Goal: Task Accomplishment & Management: Complete application form

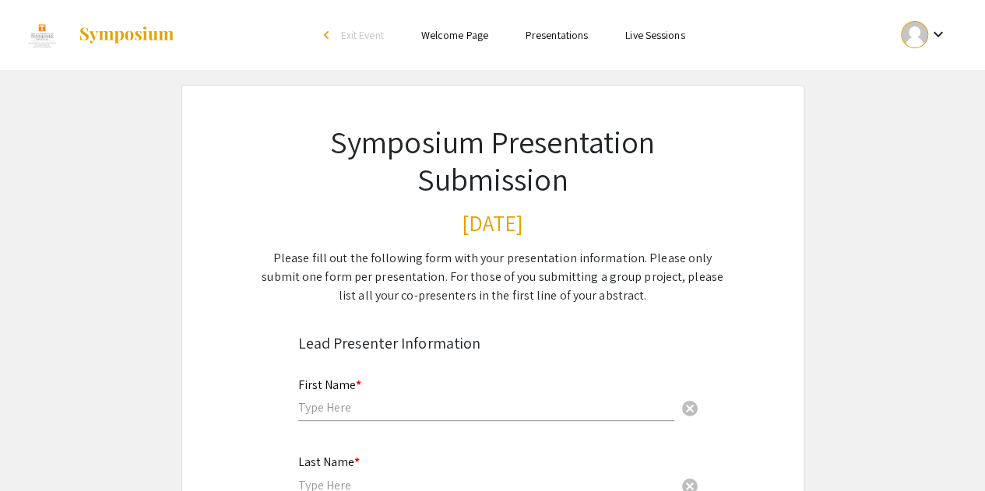
click at [386, 404] on input "text" at bounding box center [486, 407] width 376 height 16
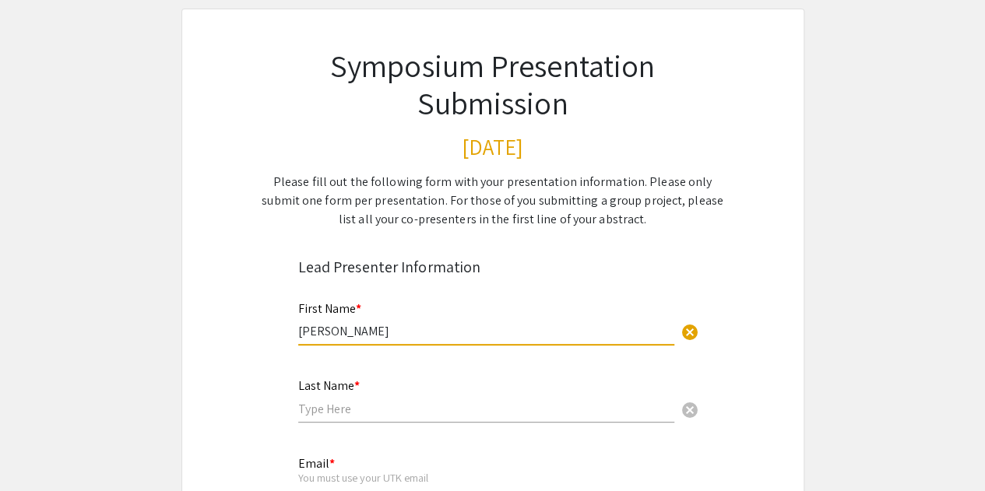
scroll to position [96, 0]
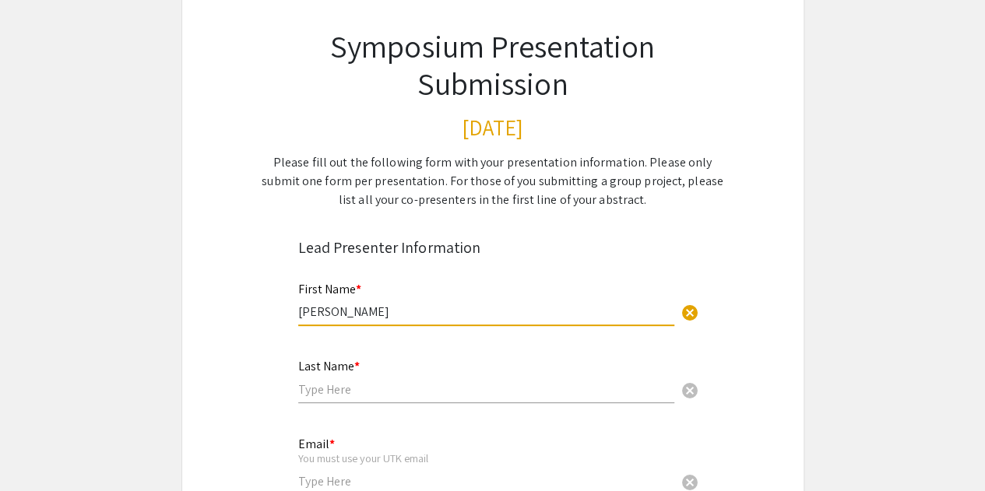
type input "[PERSON_NAME]"
click at [360, 391] on input "text" at bounding box center [486, 389] width 376 height 16
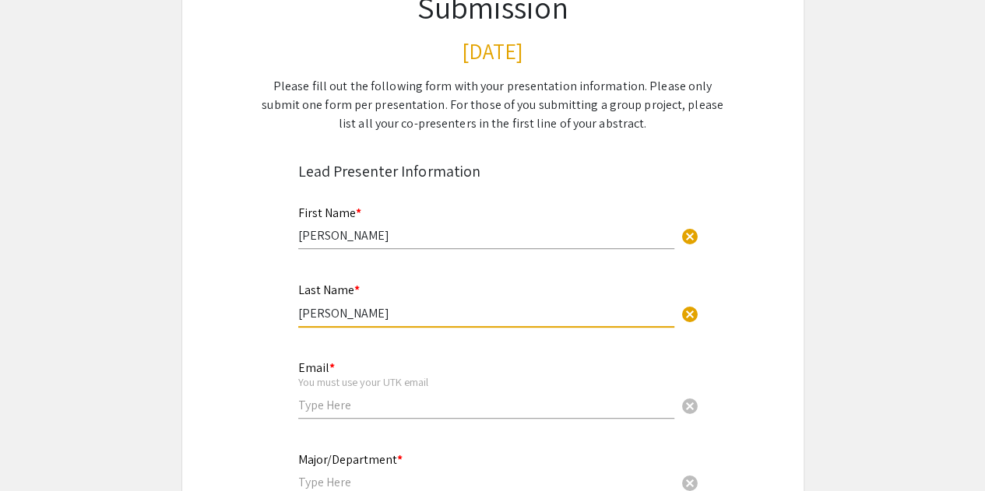
scroll to position [198, 0]
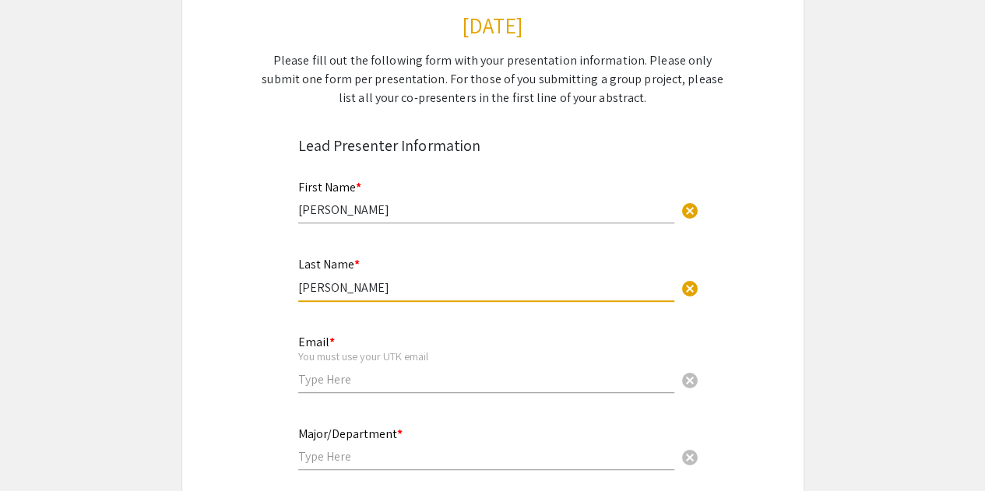
type input "[PERSON_NAME]"
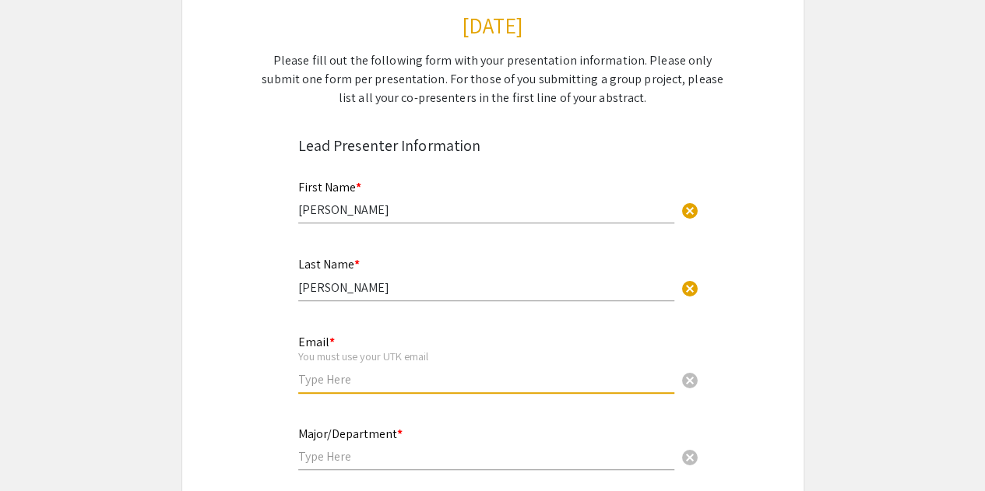
click at [358, 382] on input "email" at bounding box center [486, 379] width 376 height 16
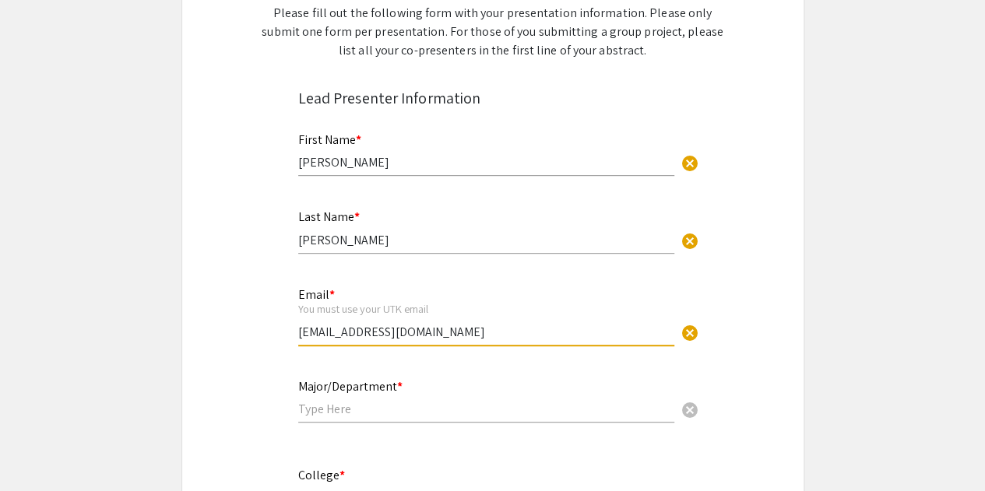
scroll to position [249, 0]
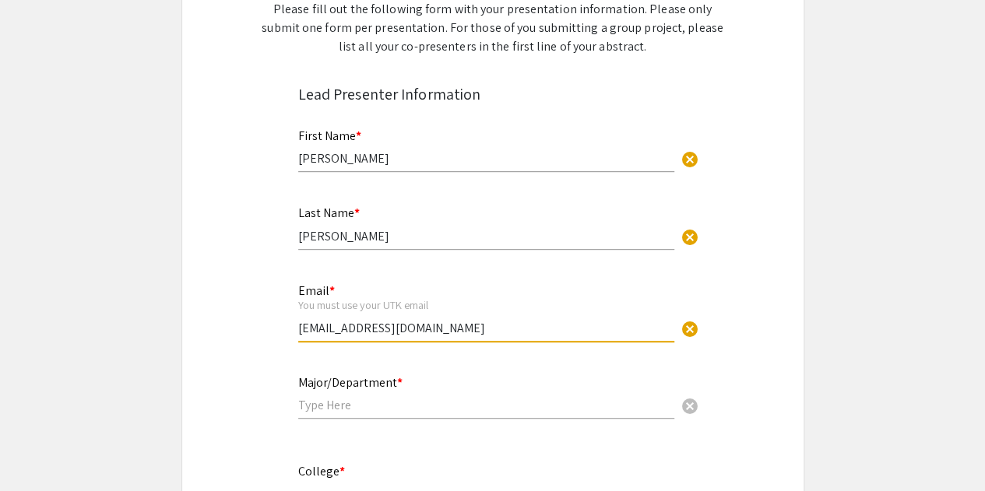
type input "[EMAIL_ADDRESS][DOMAIN_NAME]"
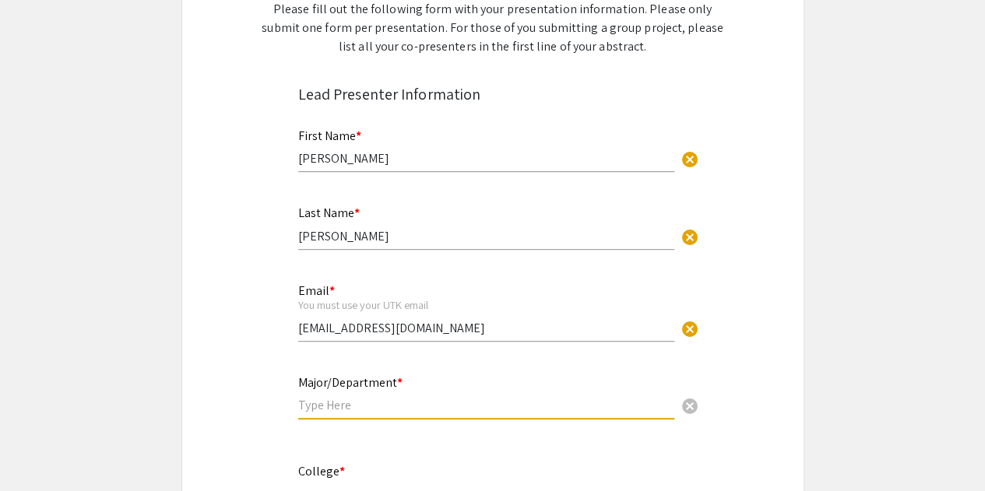
click at [338, 405] on input "text" at bounding box center [486, 405] width 376 height 16
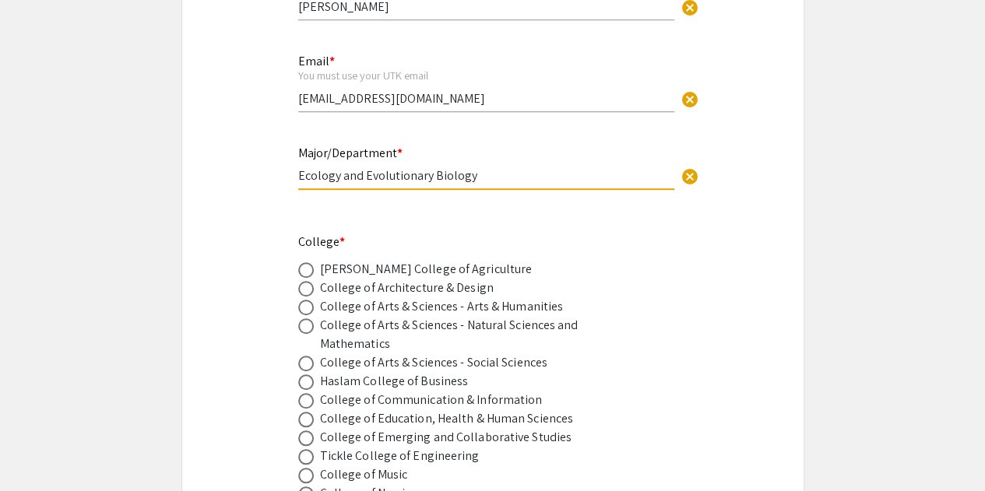
scroll to position [482, 0]
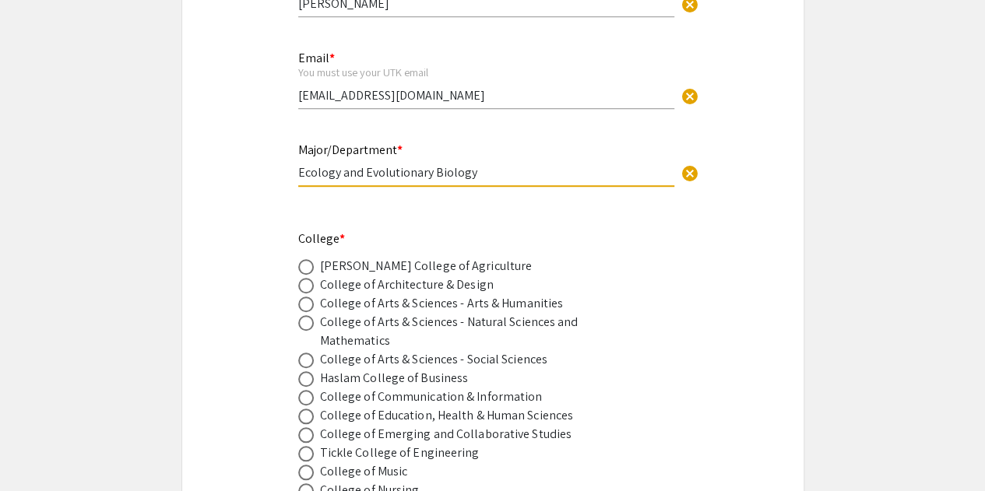
type input "Ecology and Evolutionary Biology"
click at [385, 325] on div "College of Arts & Sciences - Natural Sciences and Mathematics" at bounding box center [456, 331] width 272 height 37
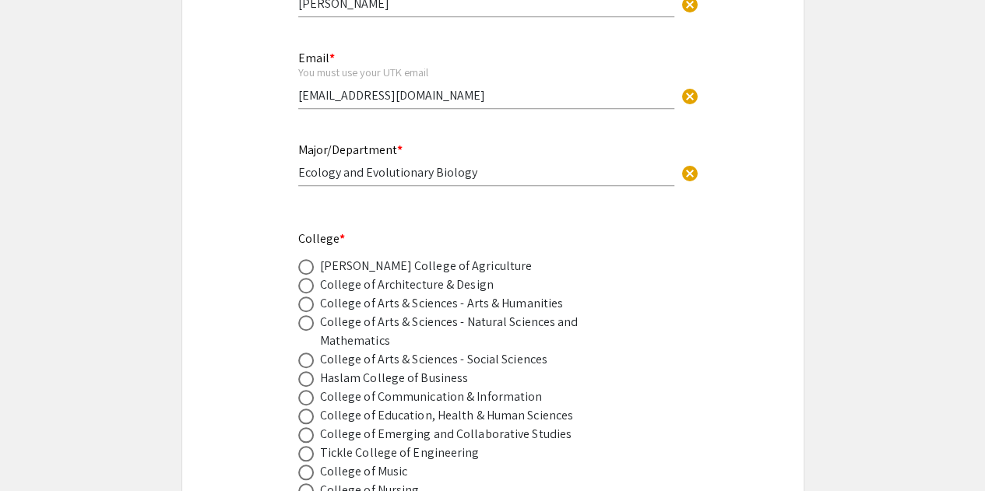
click at [304, 327] on span at bounding box center [306, 323] width 16 height 16
click at [304, 327] on input "radio" at bounding box center [306, 323] width 16 height 16
radio input "true"
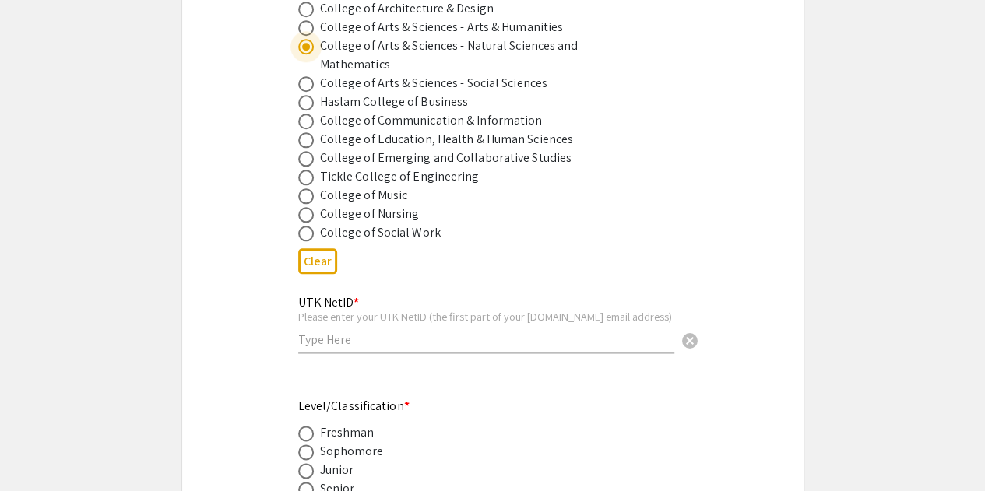
scroll to position [759, 0]
click at [362, 339] on input "text" at bounding box center [486, 339] width 376 height 16
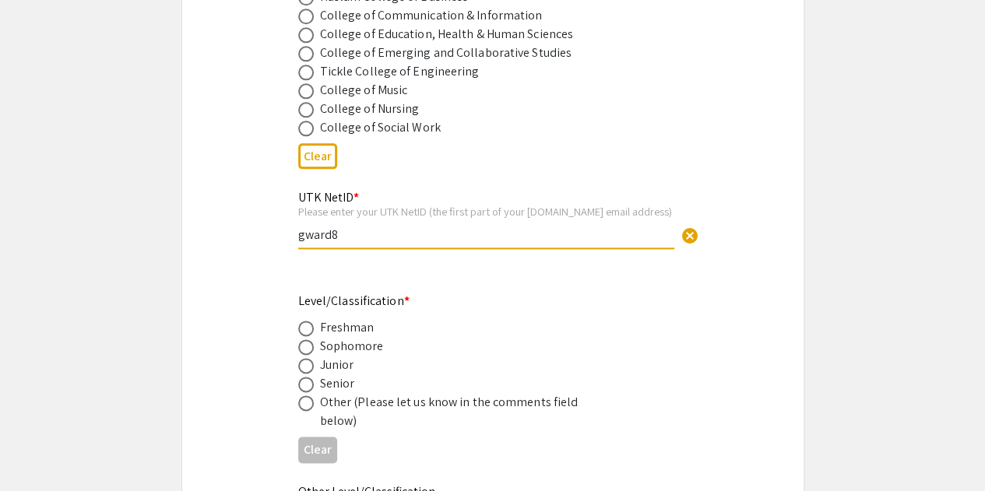
scroll to position [866, 0]
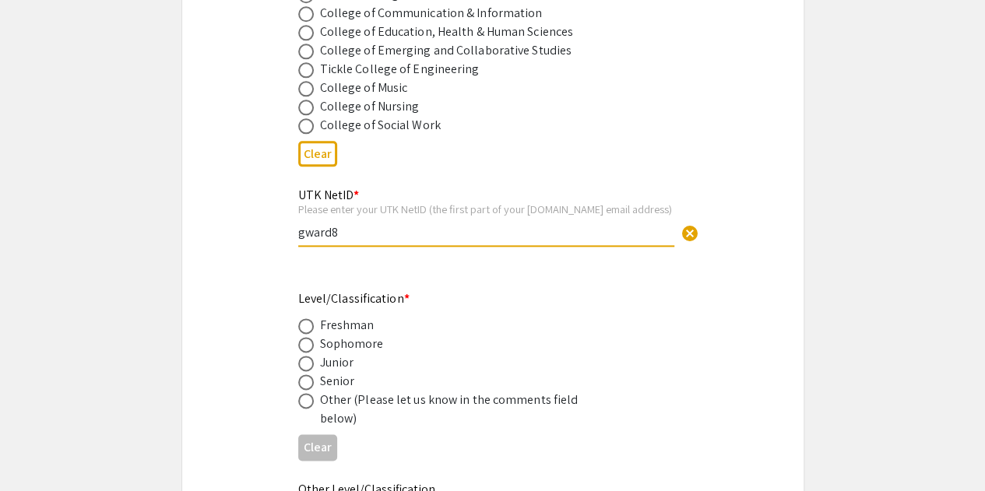
type input "gward8"
click at [305, 384] on span at bounding box center [306, 382] width 16 height 16
click at [305, 384] on input "radio" at bounding box center [306, 382] width 16 height 16
radio input "true"
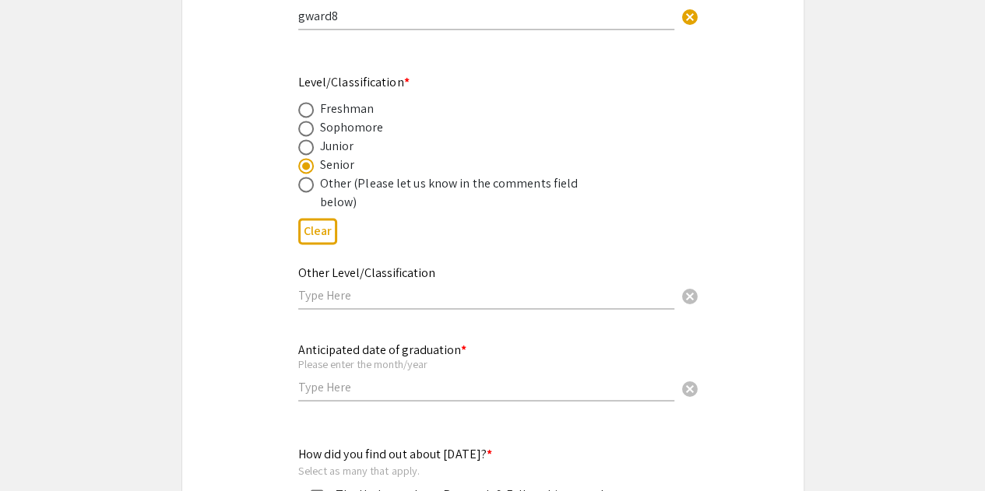
scroll to position [1083, 0]
click at [371, 295] on input "text" at bounding box center [486, 294] width 376 height 16
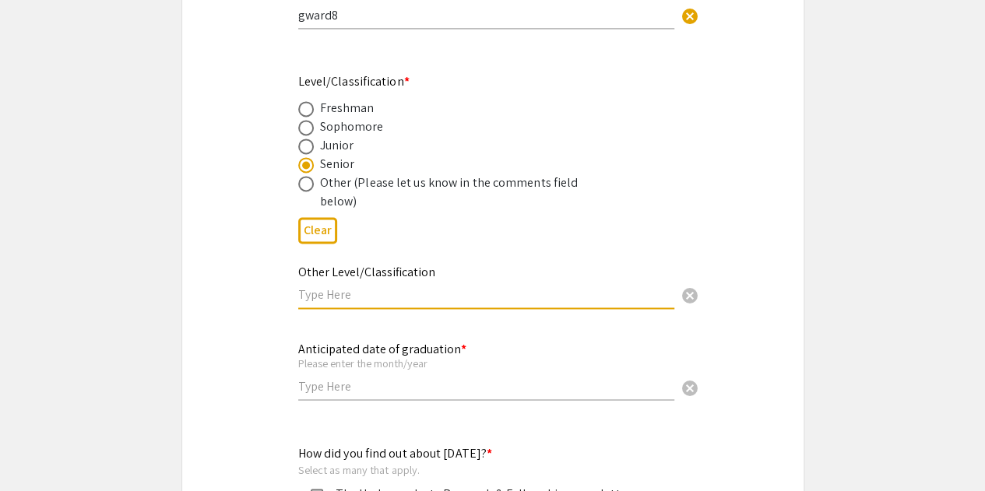
click at [350, 385] on input "text" at bounding box center [486, 386] width 376 height 16
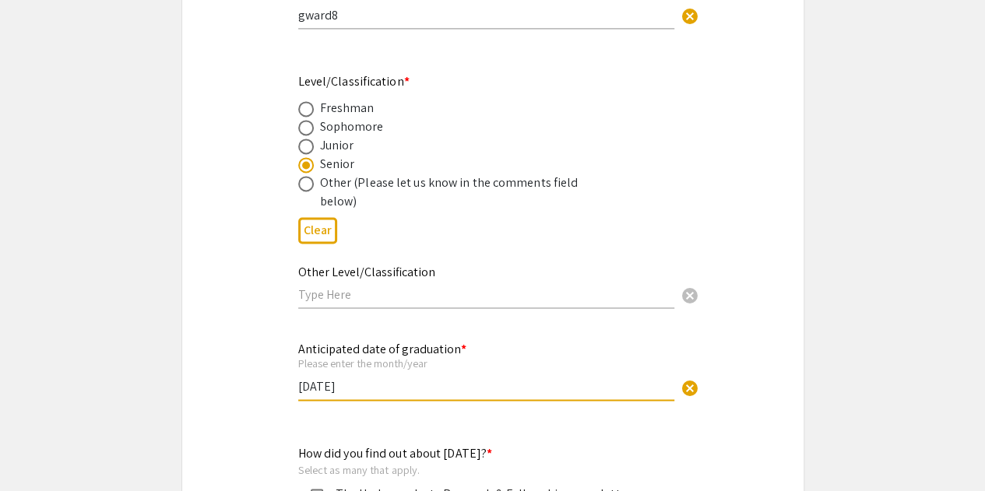
scroll to position [1207, 0]
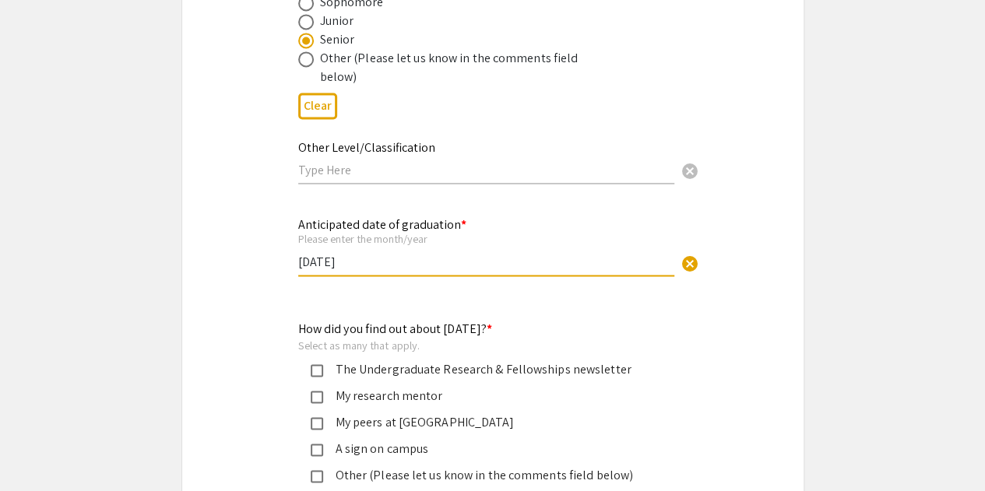
type input "[DATE]"
click at [313, 374] on mat-pseudo-checkbox at bounding box center [317, 370] width 12 height 12
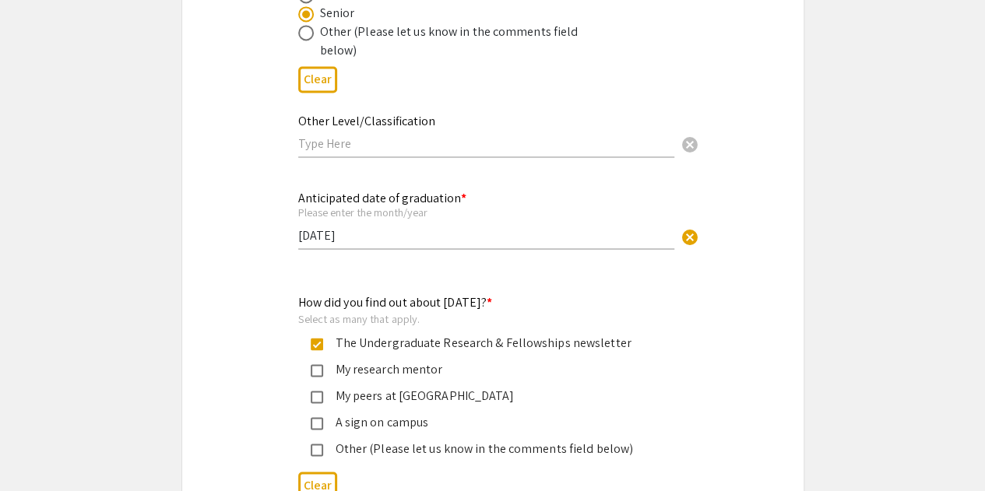
click at [377, 370] on div "My research mentor" at bounding box center [486, 369] width 327 height 19
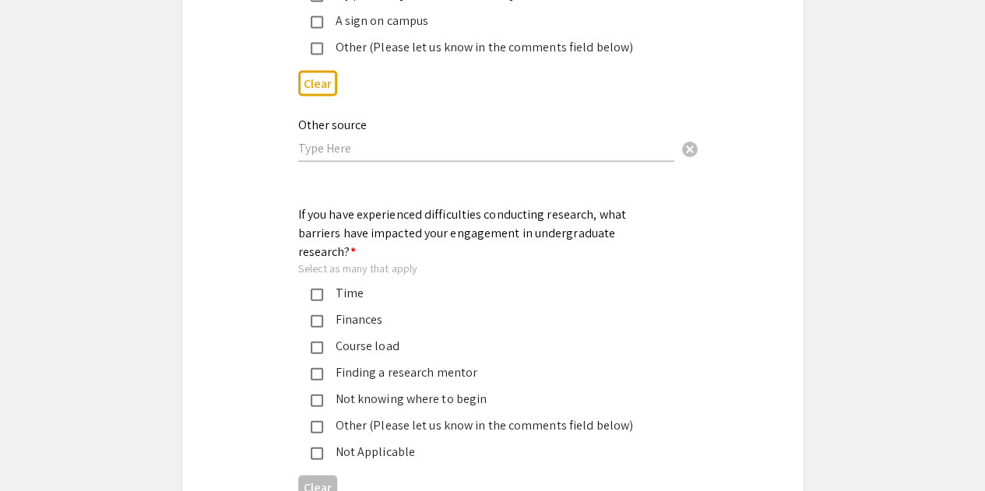
scroll to position [1636, 0]
click at [345, 283] on div "Time" at bounding box center [486, 292] width 327 height 19
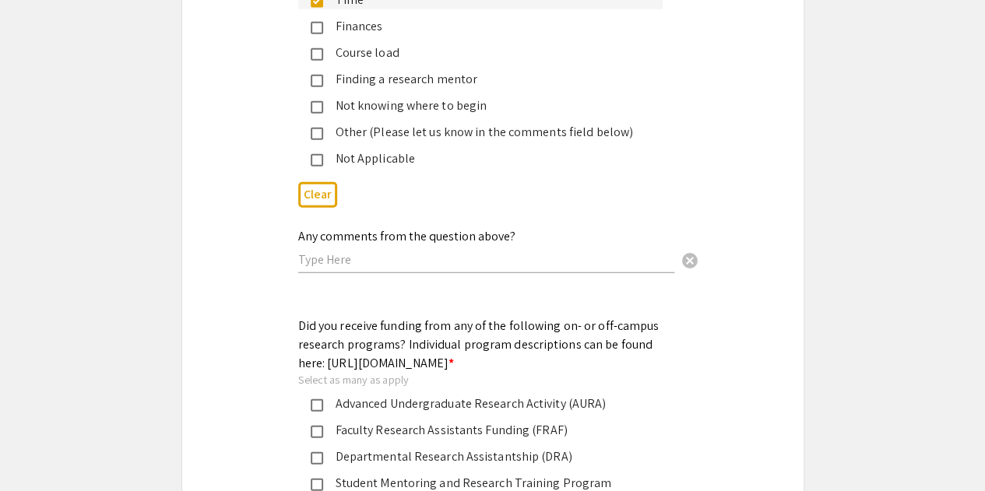
scroll to position [2060, 0]
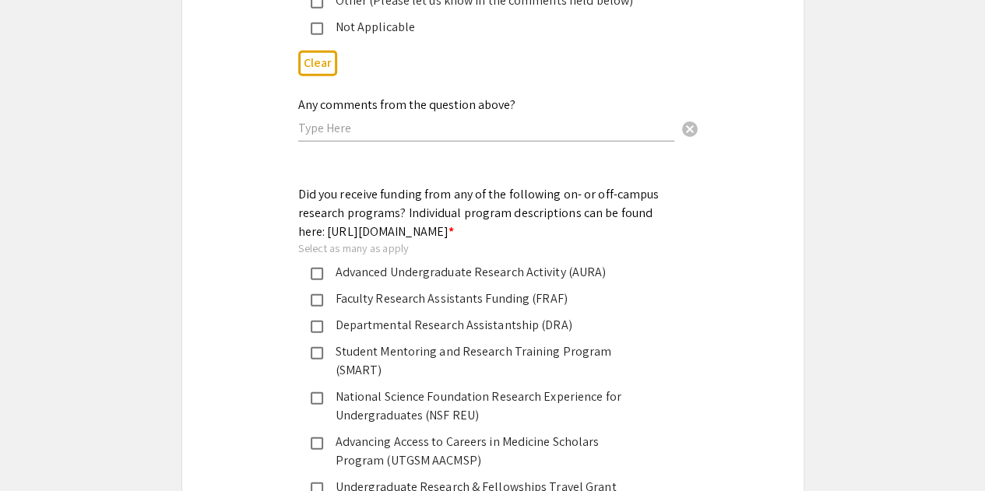
click at [397, 272] on div "Advanced Undergraduate Research Activity (AURA)" at bounding box center [486, 272] width 327 height 19
click at [396, 297] on div "Faculty Research Assistants Funding (FRAF)" at bounding box center [486, 299] width 327 height 19
click at [395, 301] on div "Faculty Research Assistants Funding (FRAF)" at bounding box center [486, 299] width 327 height 19
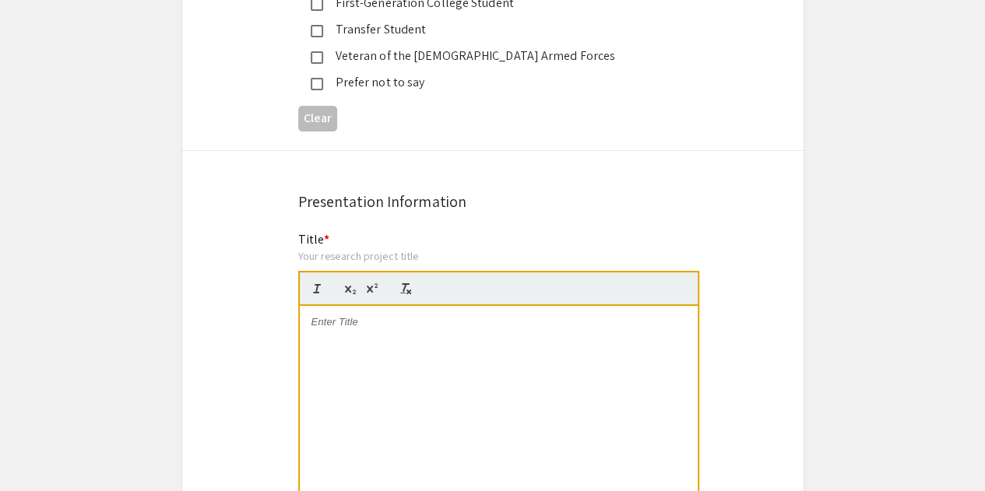
scroll to position [2954, 0]
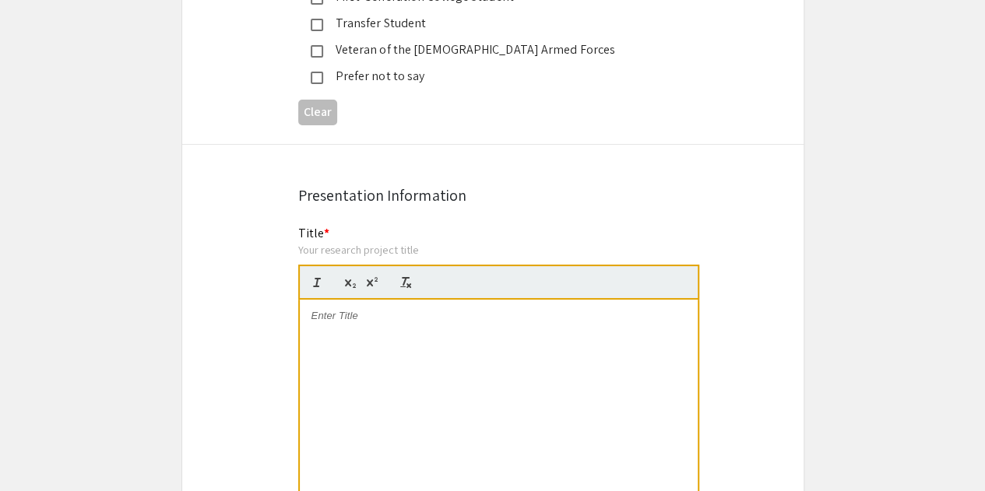
click at [369, 309] on p at bounding box center [498, 316] width 374 height 14
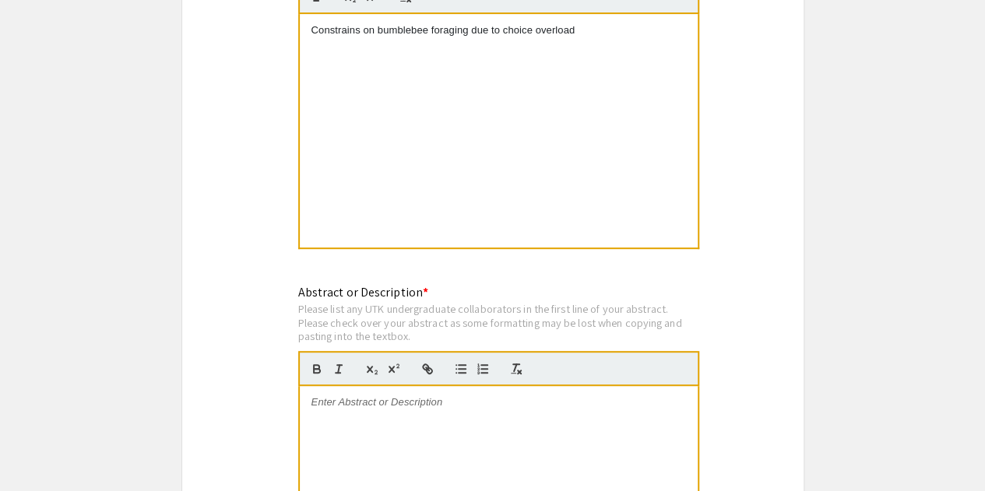
scroll to position [3241, 0]
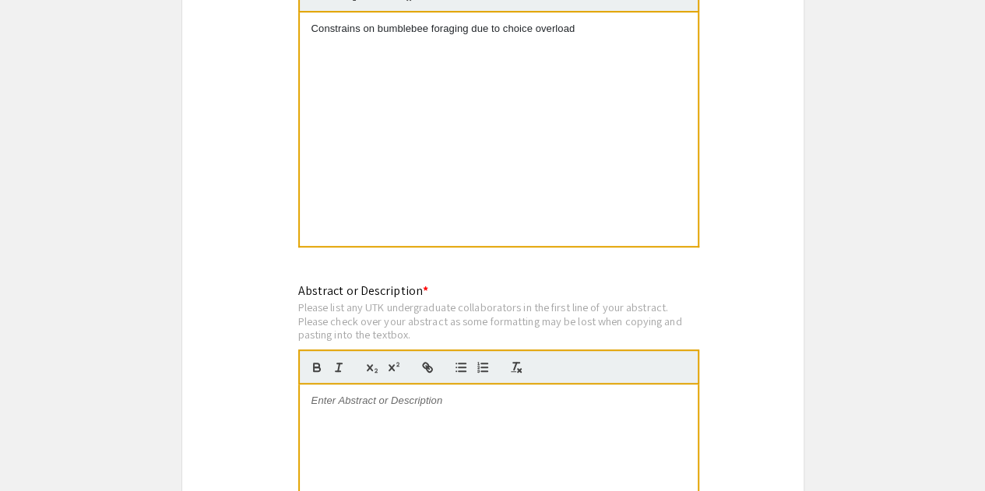
click at [460, 394] on p at bounding box center [498, 401] width 374 height 14
paste div
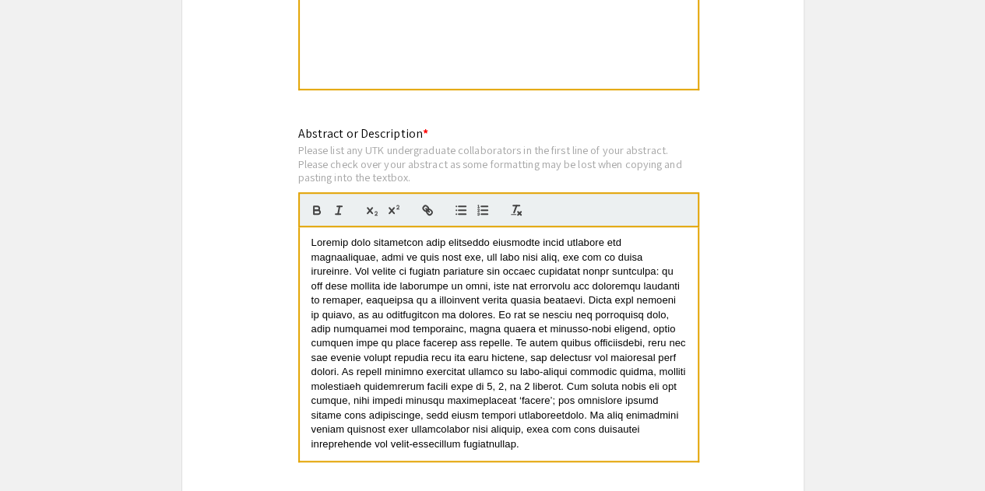
scroll to position [0, 0]
click at [307, 227] on div at bounding box center [499, 344] width 398 height 234
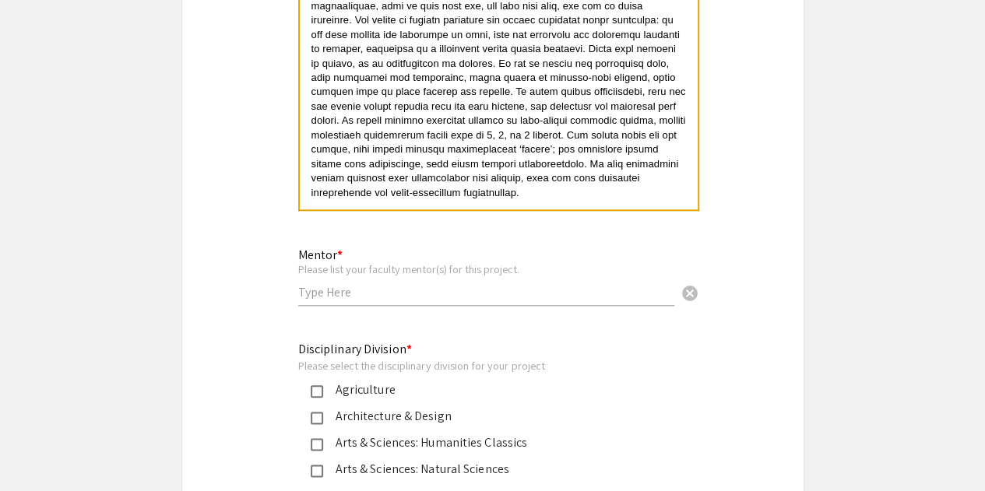
scroll to position [3650, 0]
click at [378, 283] on input "text" at bounding box center [486, 291] width 376 height 16
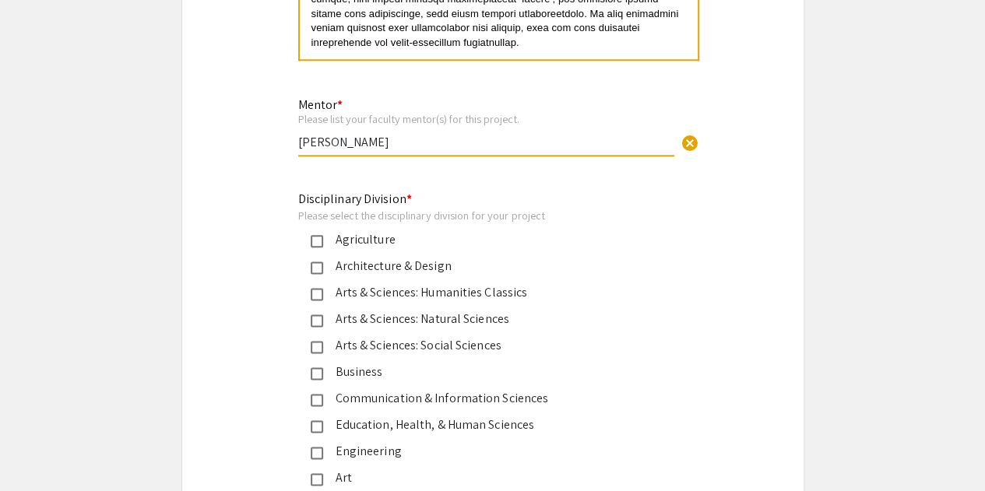
scroll to position [3801, 0]
type input "[PERSON_NAME]"
click at [388, 309] on div "Arts & Sciences: Natural Sciences" at bounding box center [486, 318] width 327 height 19
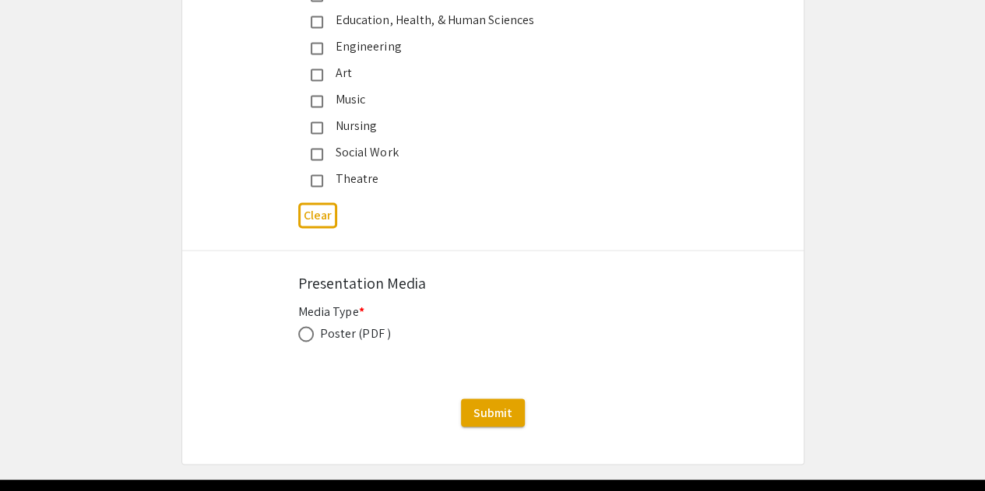
scroll to position [4205, 0]
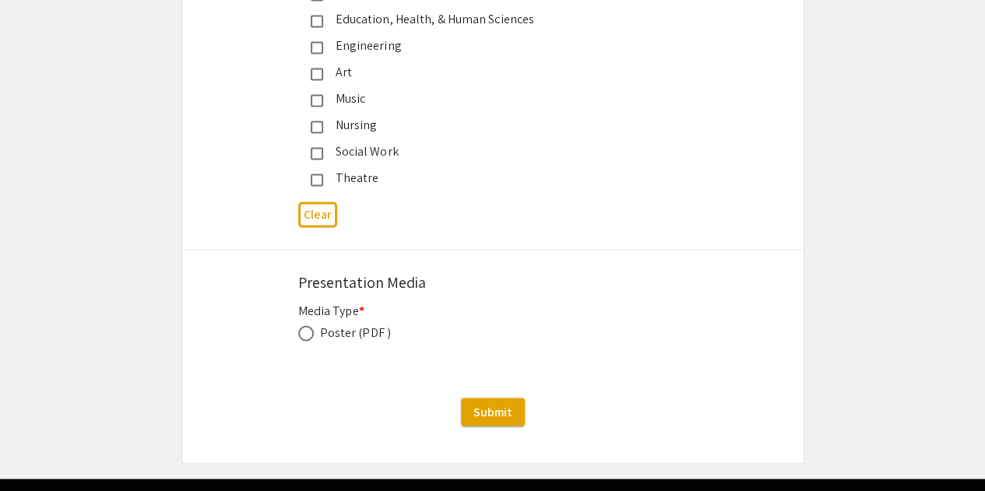
click at [360, 323] on div "Poster (PDF )" at bounding box center [355, 332] width 71 height 19
click at [306, 325] on span at bounding box center [306, 333] width 16 height 16
click at [306, 325] on input "radio" at bounding box center [306, 333] width 16 height 16
radio input "true"
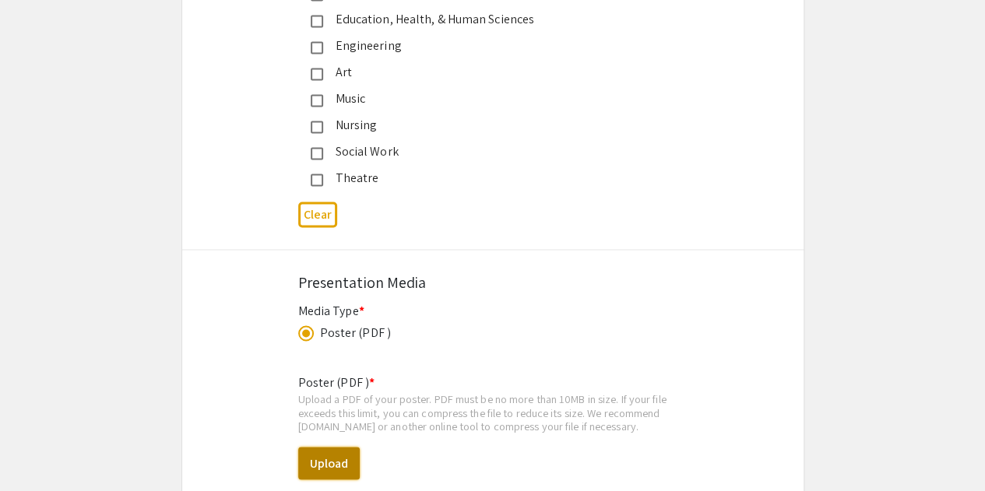
click at [332, 447] on button "Upload" at bounding box center [328, 463] width 61 height 33
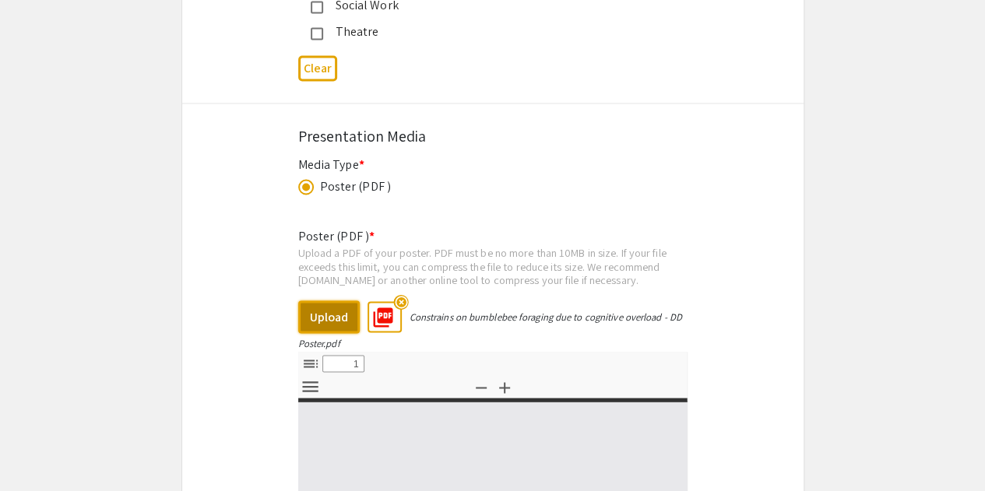
select select "custom"
type input "0"
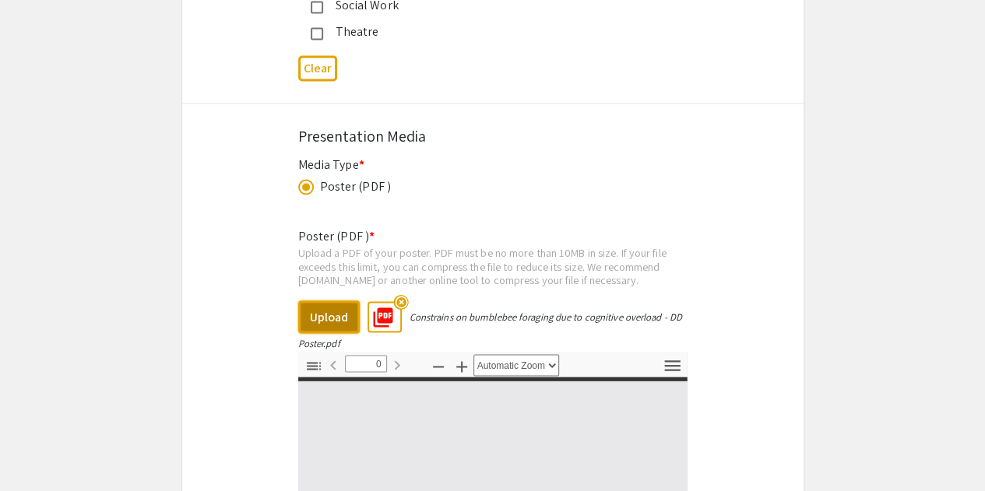
select select "custom"
type input "1"
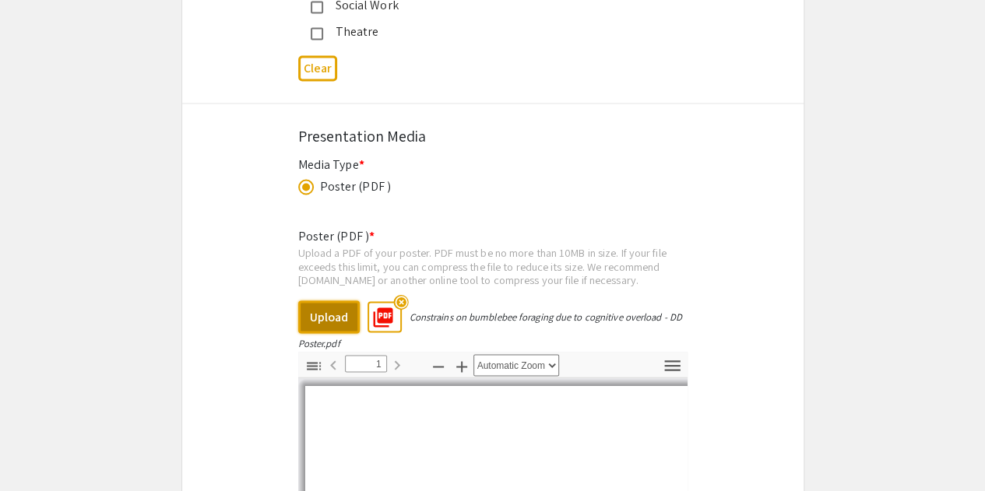
scroll to position [4589, 0]
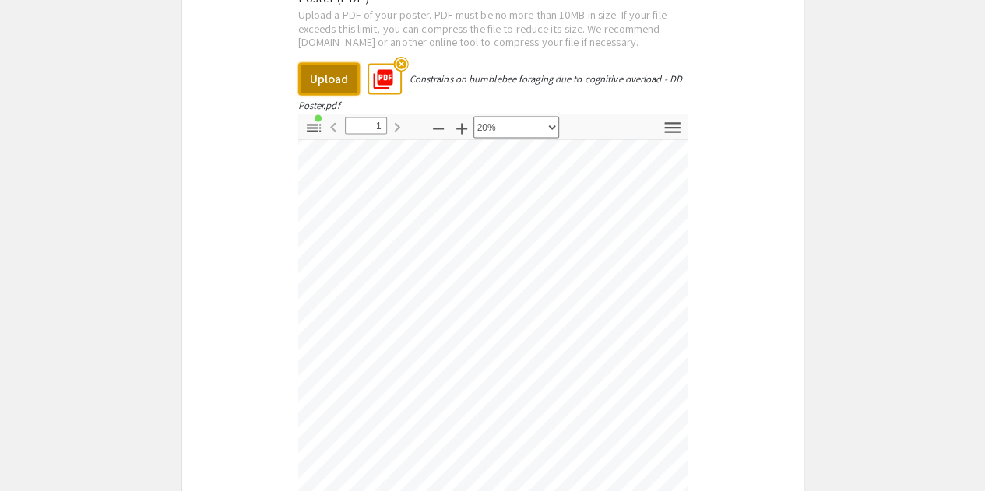
select select "custom"
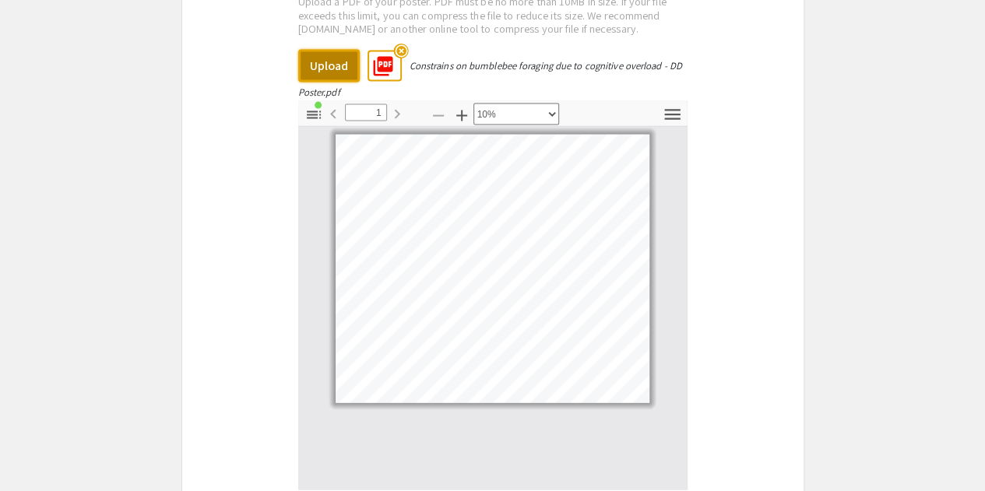
scroll to position [4802, 0]
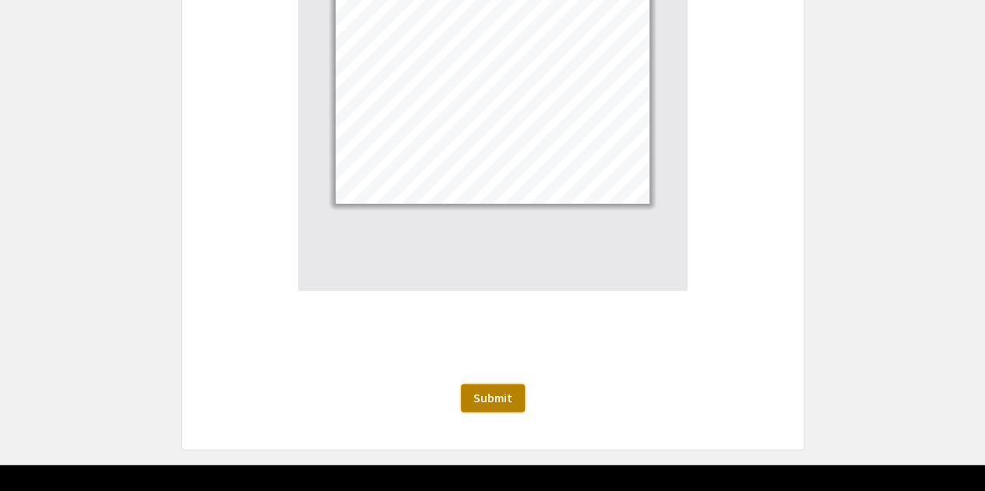
click at [503, 385] on button "Submit" at bounding box center [493, 399] width 64 height 28
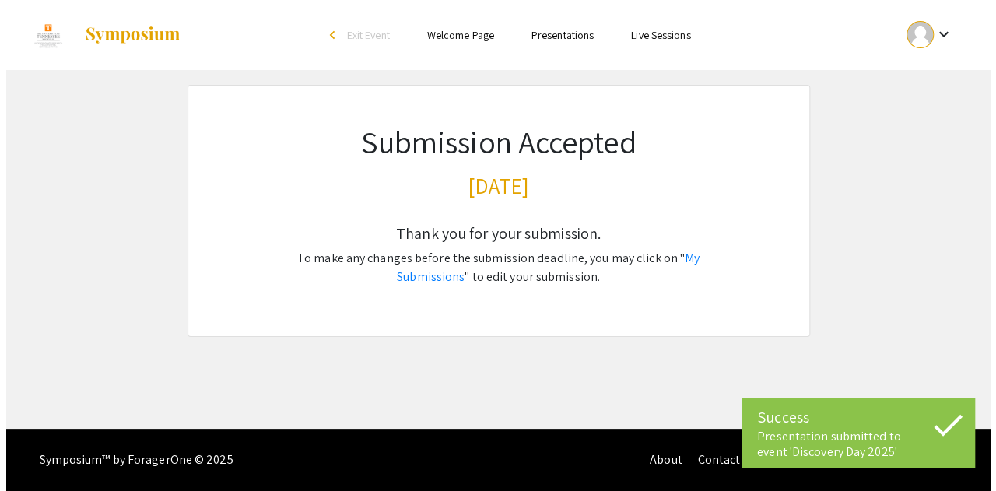
scroll to position [0, 0]
